Goal: Consume media (video, audio): Consume media (video, audio)

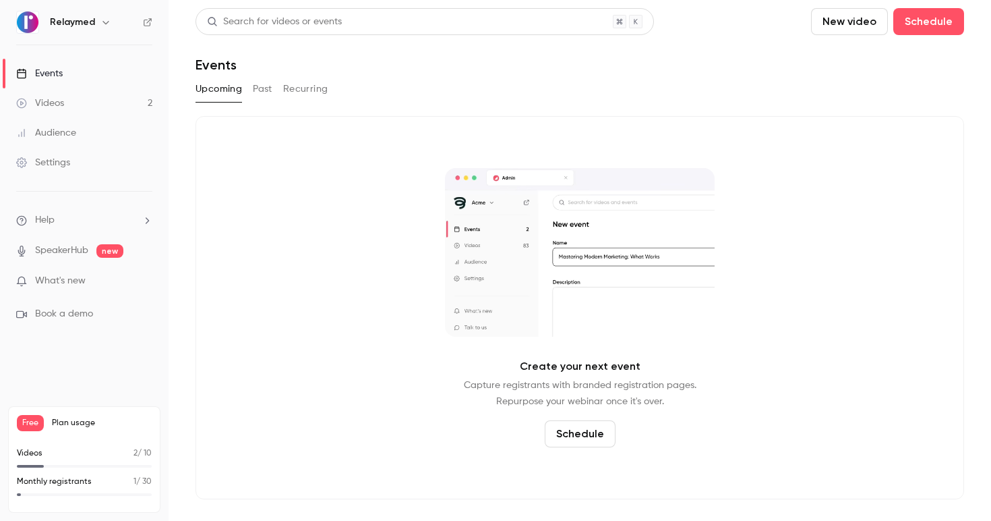
click at [113, 102] on link "Videos 2" at bounding box center [84, 103] width 169 height 30
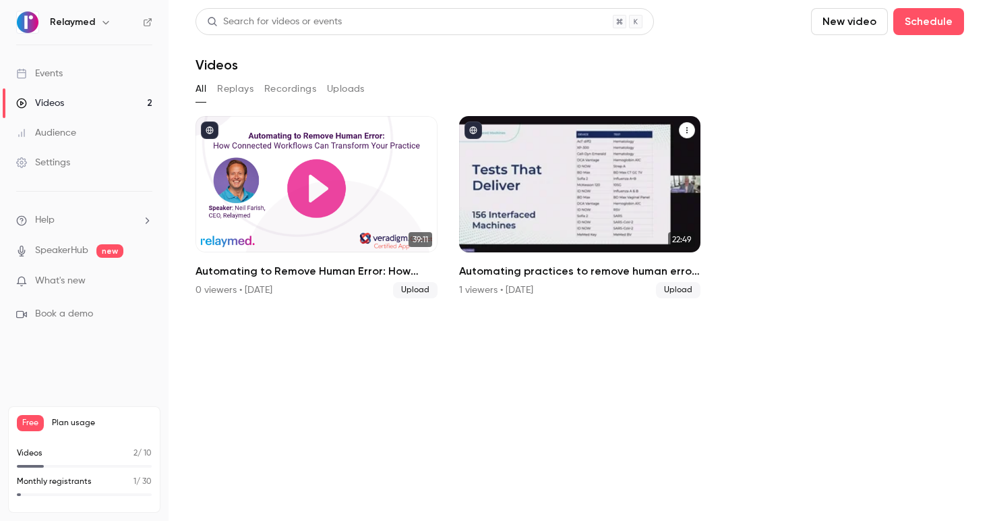
click at [541, 219] on div "Automating practices to remove human error: TrustCare Health’s digitalization j…" at bounding box center [580, 184] width 242 height 136
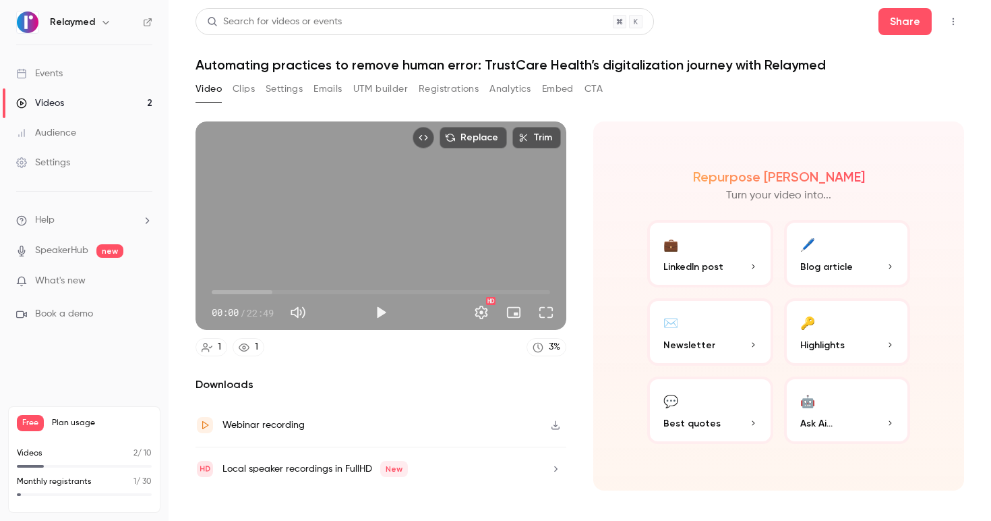
click at [376, 86] on button "UTM builder" at bounding box center [380, 89] width 55 height 22
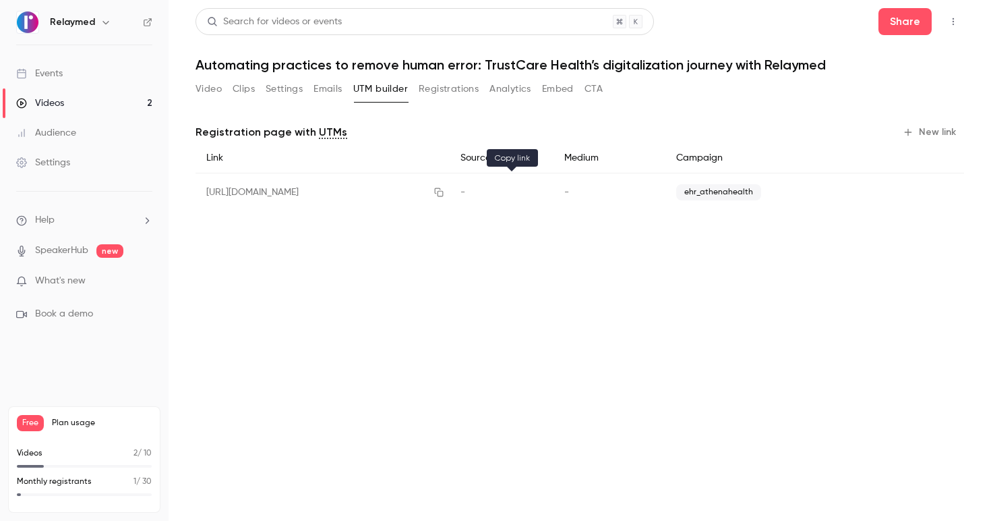
click at [444, 190] on icon "button" at bounding box center [439, 192] width 9 height 9
